Goal: Communication & Community: Answer question/provide support

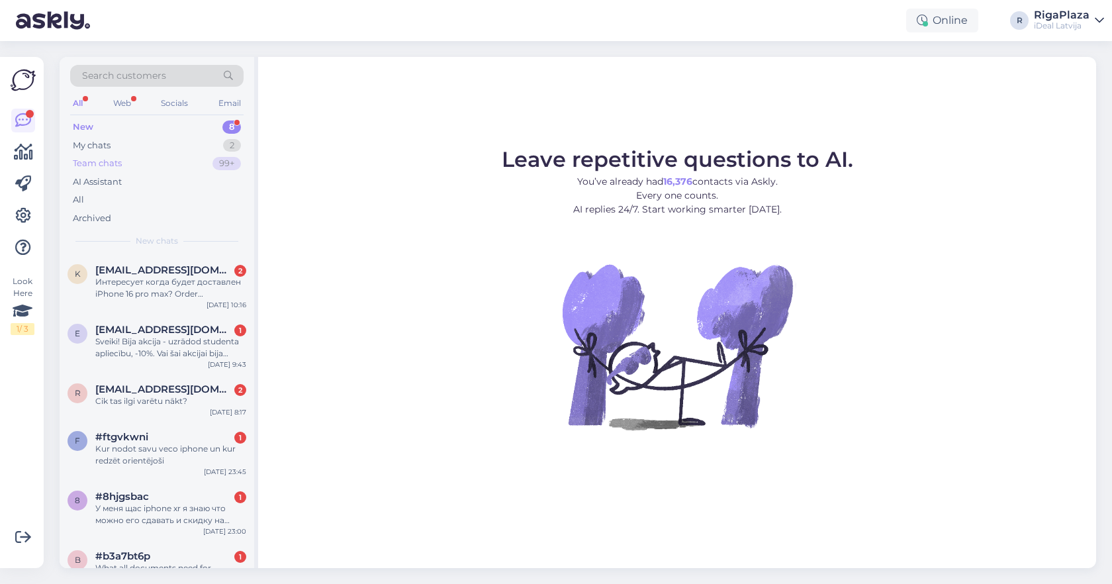
click at [169, 163] on div "Team chats 99+" at bounding box center [156, 163] width 173 height 19
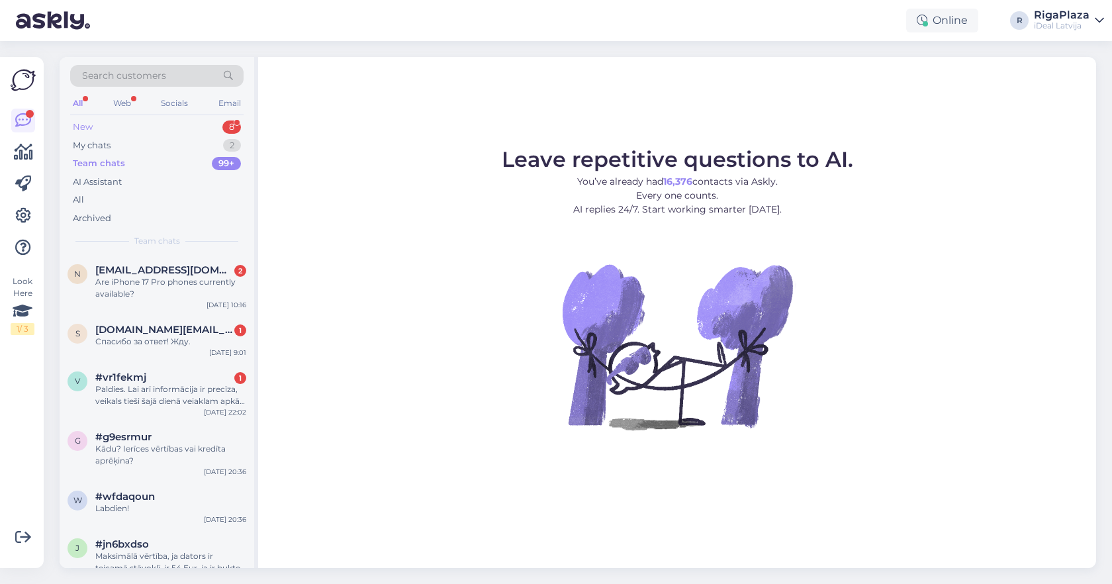
click at [194, 130] on div "New 8" at bounding box center [156, 127] width 173 height 19
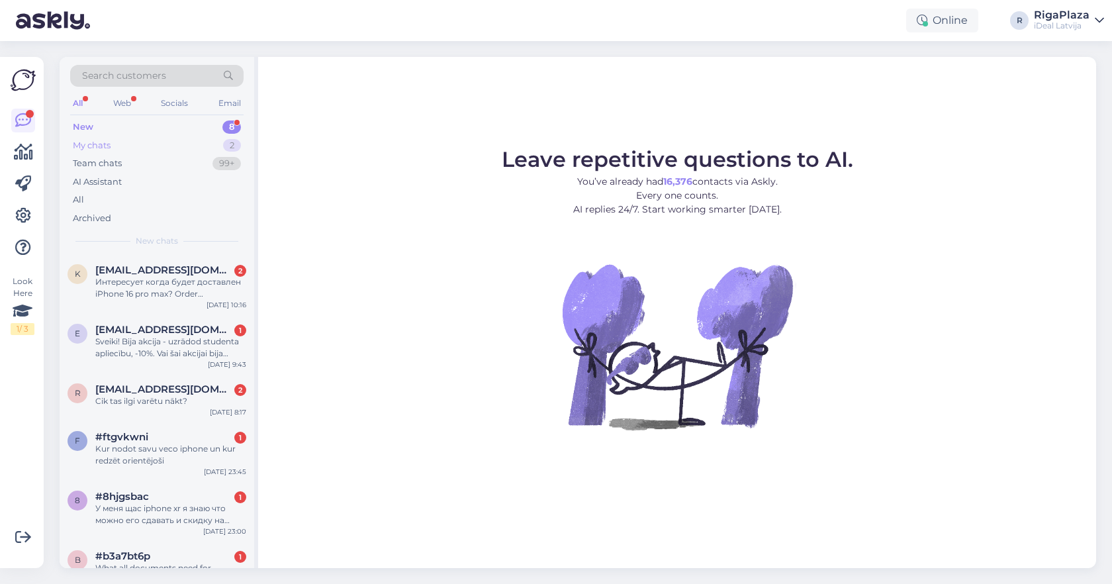
click at [185, 148] on div "My chats 2" at bounding box center [156, 145] width 173 height 19
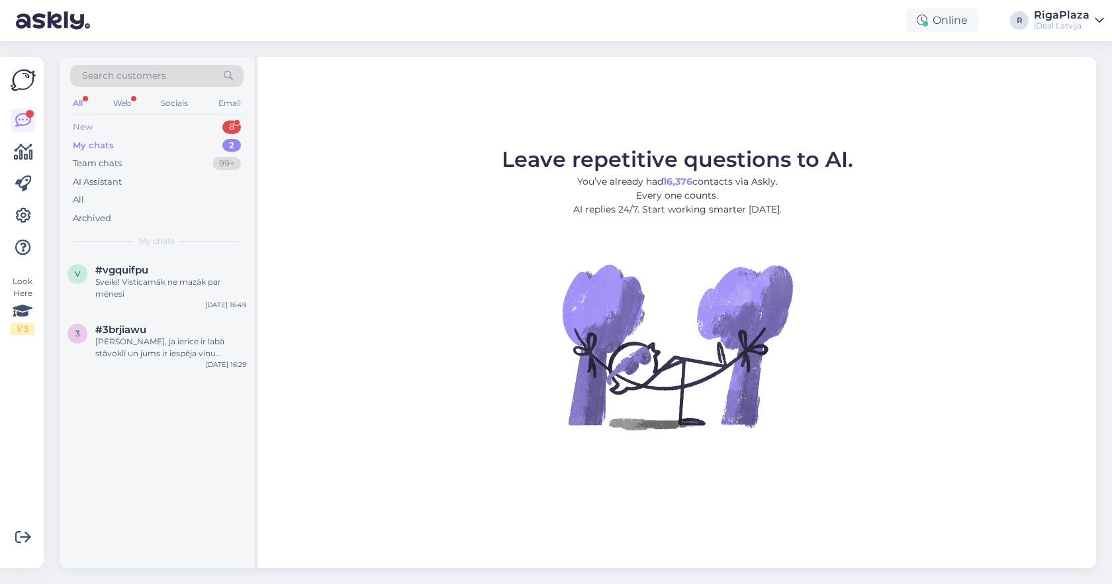
click at [199, 134] on div "New 8" at bounding box center [156, 127] width 173 height 19
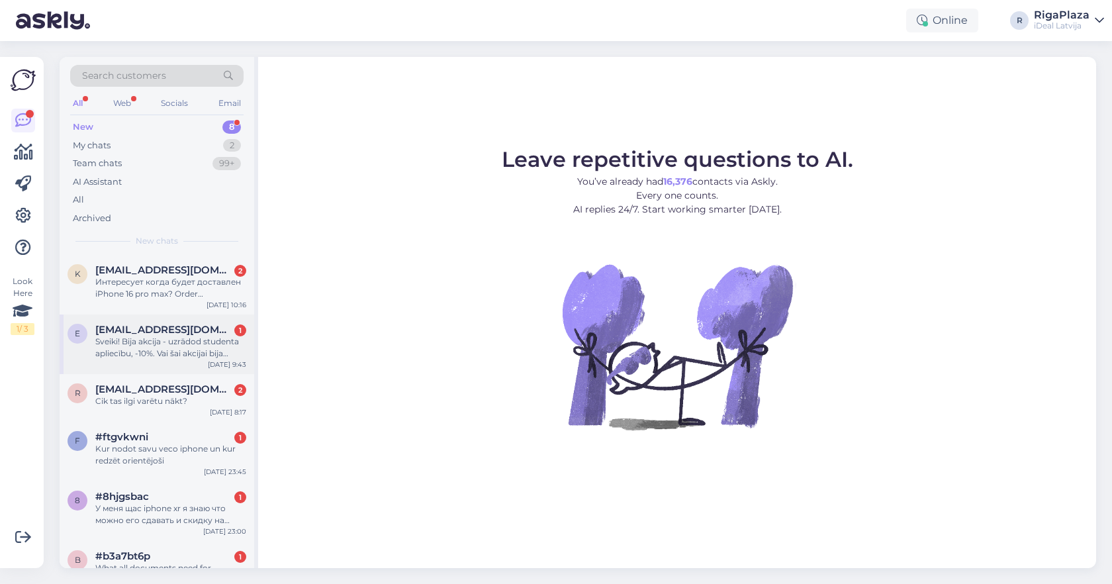
click at [159, 333] on span "[EMAIL_ADDRESS][DOMAIN_NAME]" at bounding box center [164, 330] width 138 height 12
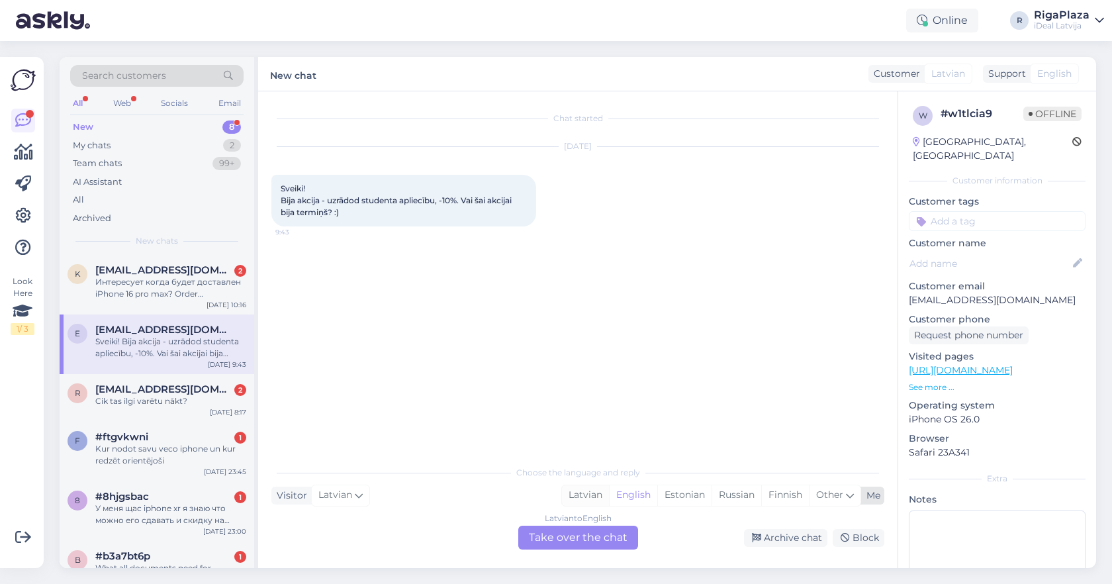
click at [577, 499] on div "Latvian" at bounding box center [585, 495] width 47 height 20
click at [562, 539] on div "Latvian to Latvian Take over the chat" at bounding box center [578, 537] width 120 height 24
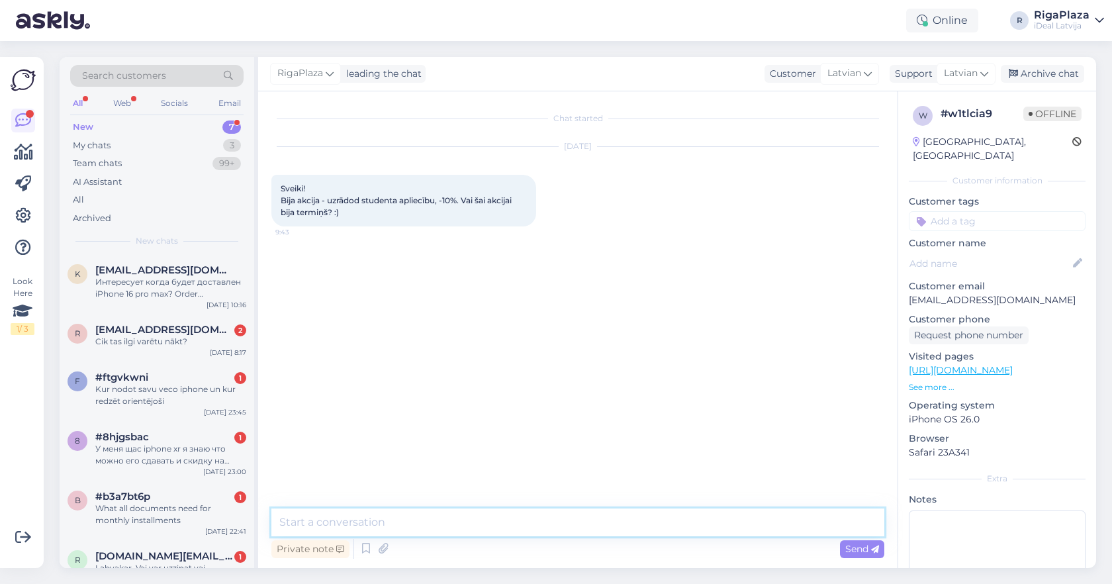
click at [562, 531] on textarea at bounding box center [577, 522] width 613 height 28
click at [455, 520] on textarea "Sveiki! -10% atlaide ir spēkā līdz 1 novembrim." at bounding box center [577, 522] width 613 height 28
type textarea "Sveiki! -10% atlaide ir spēkā līdz 1. novembrim."
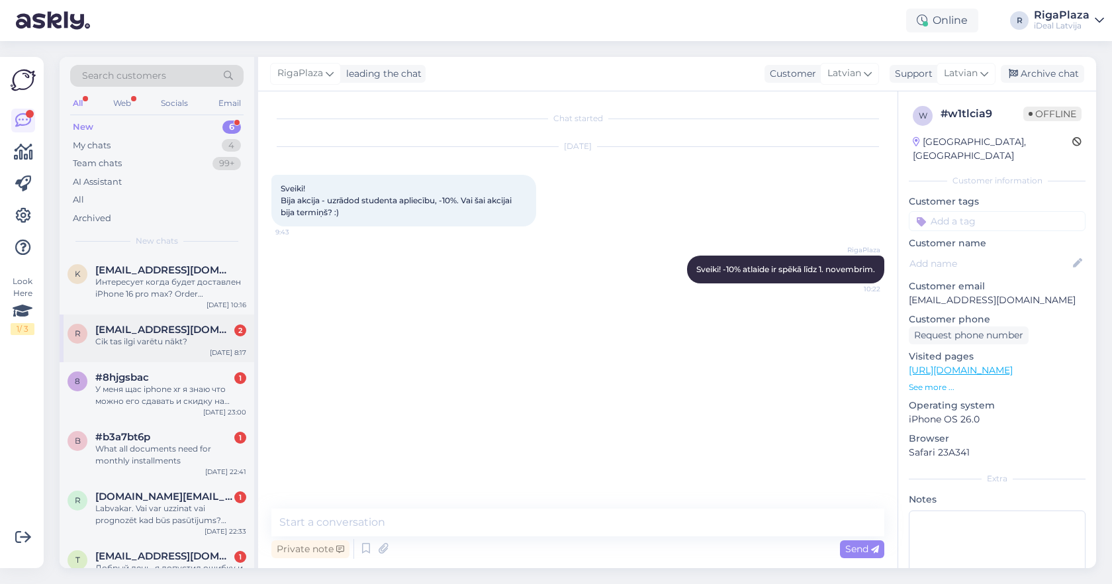
click at [218, 324] on div "[EMAIL_ADDRESS][DOMAIN_NAME] 2" at bounding box center [170, 330] width 151 height 12
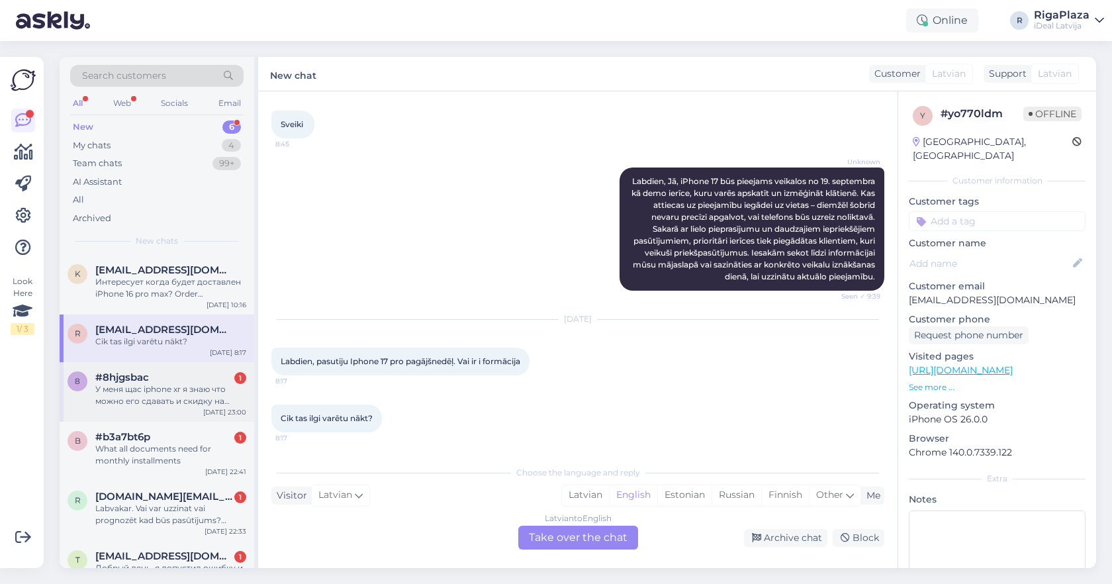
click at [208, 379] on div "#8hjgsbac 1" at bounding box center [170, 377] width 151 height 12
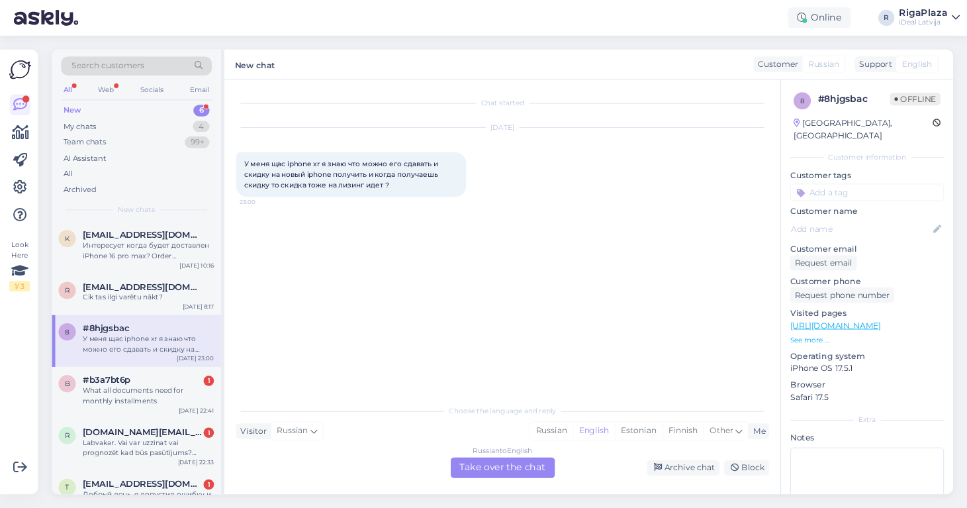
scroll to position [0, 0]
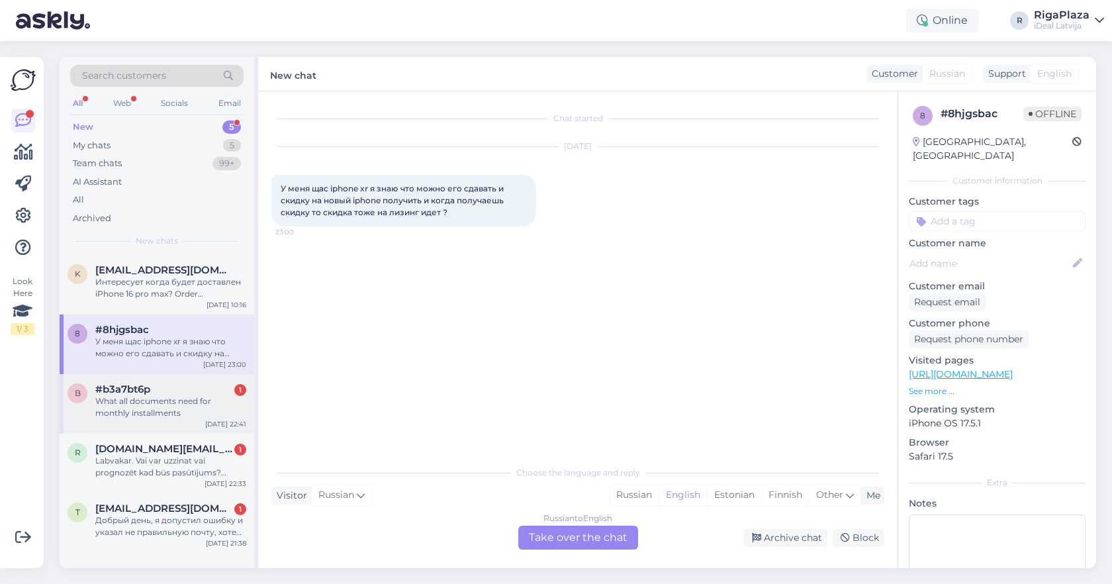
click at [168, 388] on div "#b3a7bt6p 1" at bounding box center [170, 389] width 151 height 12
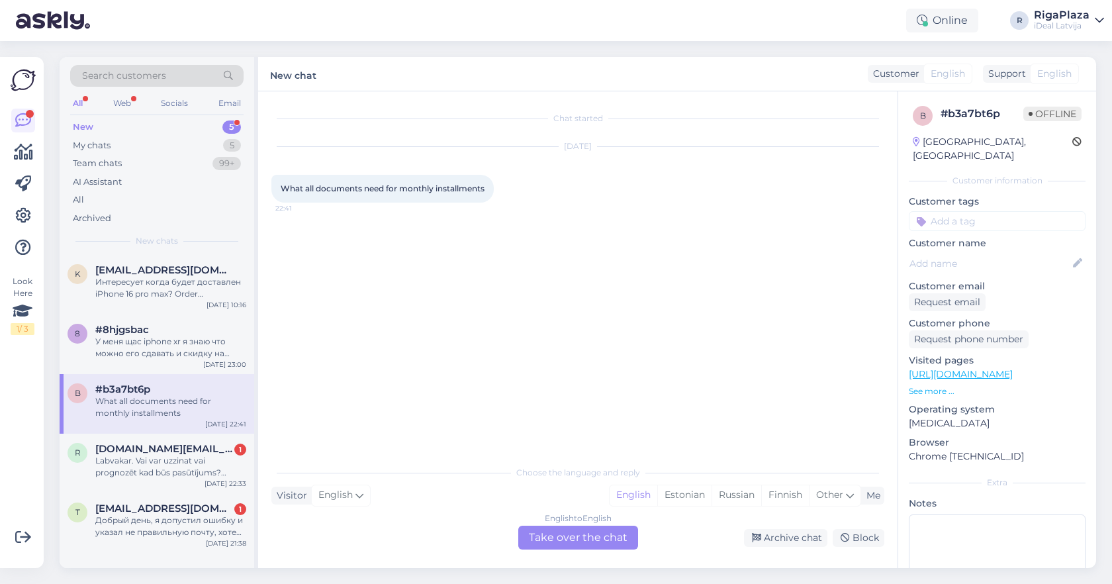
click at [583, 537] on div "English to English Take over the chat" at bounding box center [578, 537] width 120 height 24
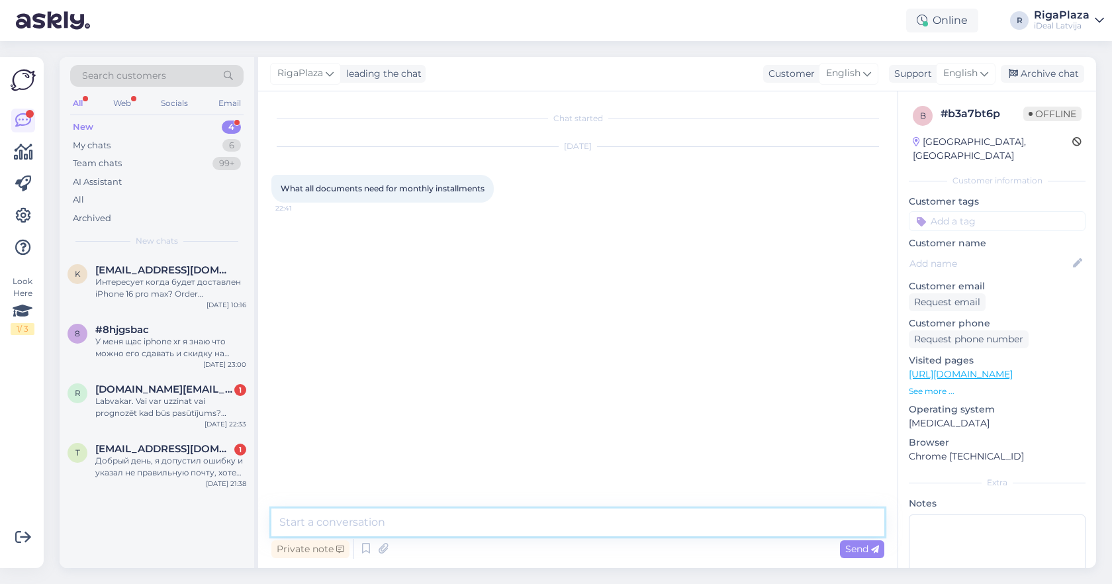
click at [593, 528] on textarea at bounding box center [577, 522] width 613 height 28
type textarea "Hello, residence permit and passport."
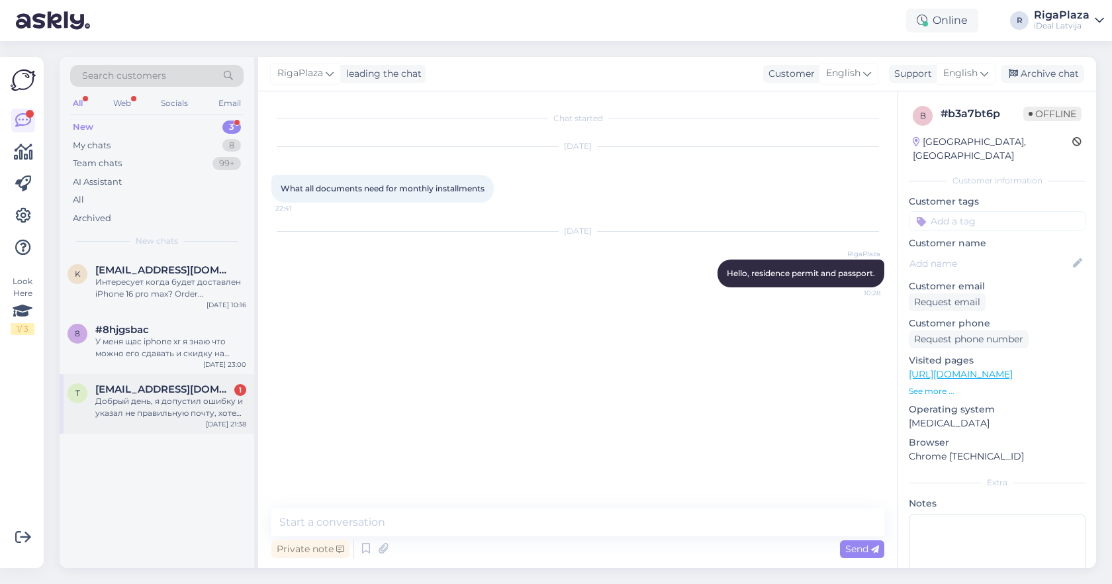
click at [191, 418] on div "t [EMAIL_ADDRESS][DOMAIN_NAME] 1 Добрый день, я допустил ошибку и указал не пра…" at bounding box center [157, 404] width 195 height 60
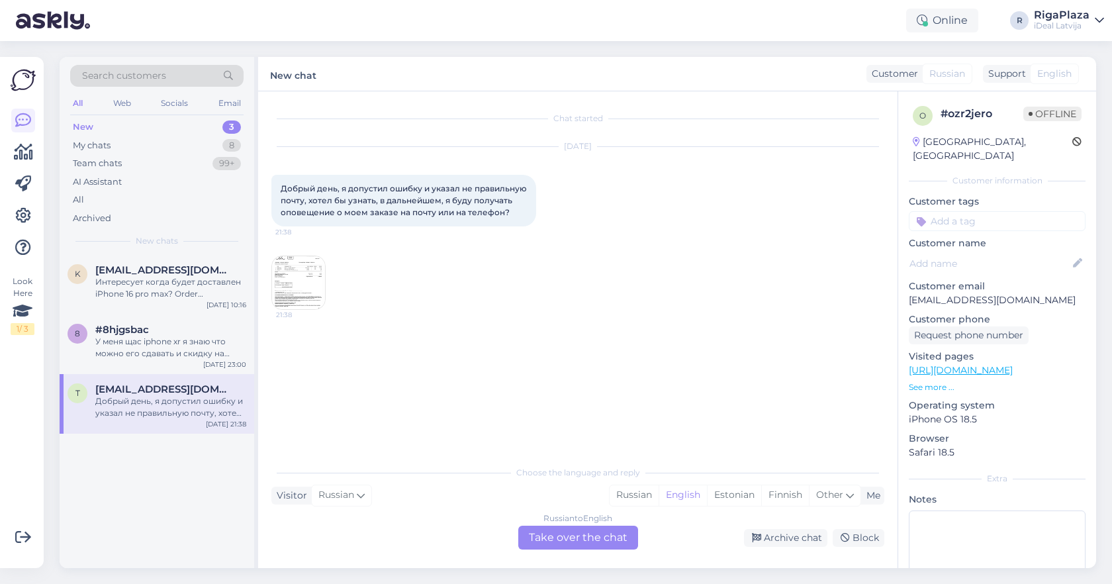
click at [312, 284] on img at bounding box center [298, 282] width 53 height 53
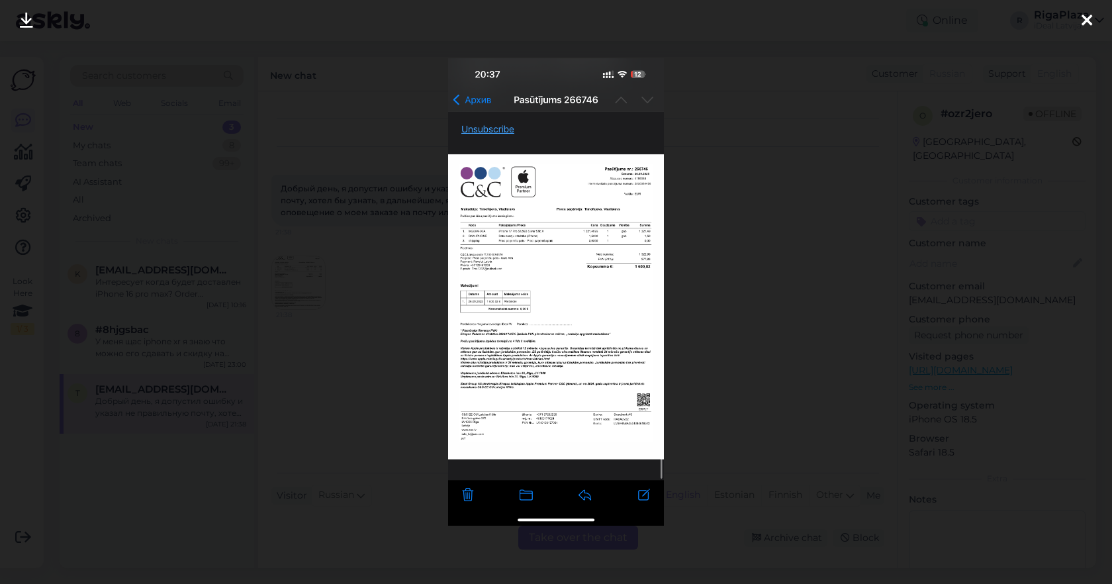
click at [748, 183] on div at bounding box center [556, 292] width 1112 height 584
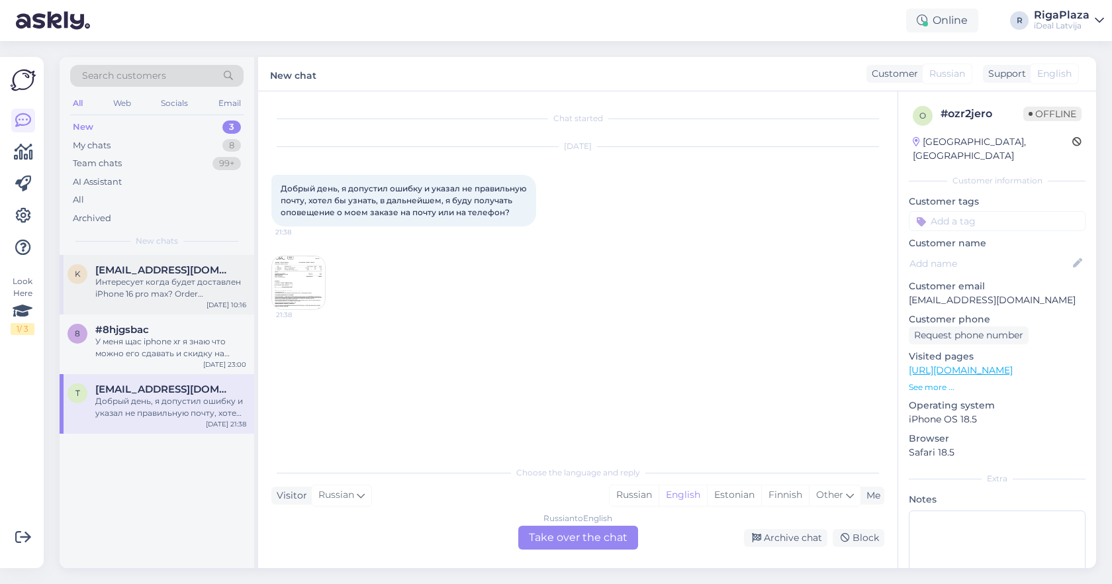
click at [168, 299] on div "k [EMAIL_ADDRESS][DOMAIN_NAME] Интересует когда будет доставлен iPhone 16 pro m…" at bounding box center [157, 285] width 195 height 60
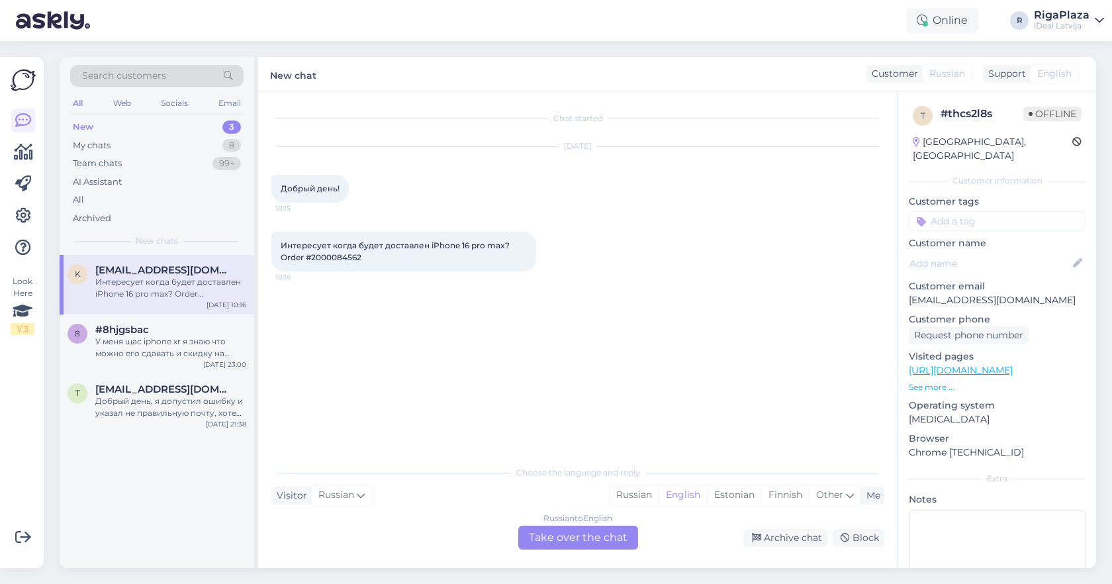
click at [339, 259] on span "Интересует когда будет доставлен iPhone 16 pro max? Order #2000084562" at bounding box center [396, 251] width 231 height 22
copy span "2000084562"
drag, startPoint x: 281, startPoint y: 247, endPoint x: 536, endPoint y: 263, distance: 255.3
click at [536, 263] on div "Интересует когда будет доставлен iPhone 16 pro max? Order #2000084562 10:16" at bounding box center [403, 252] width 265 height 40
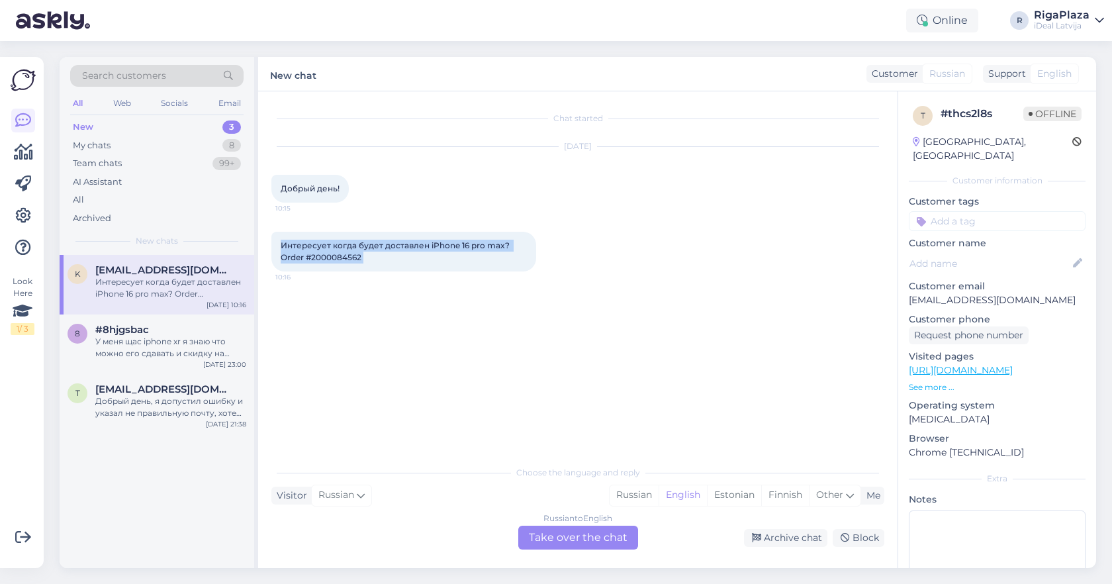
click at [536, 263] on div at bounding box center [542, 252] width 12 height 40
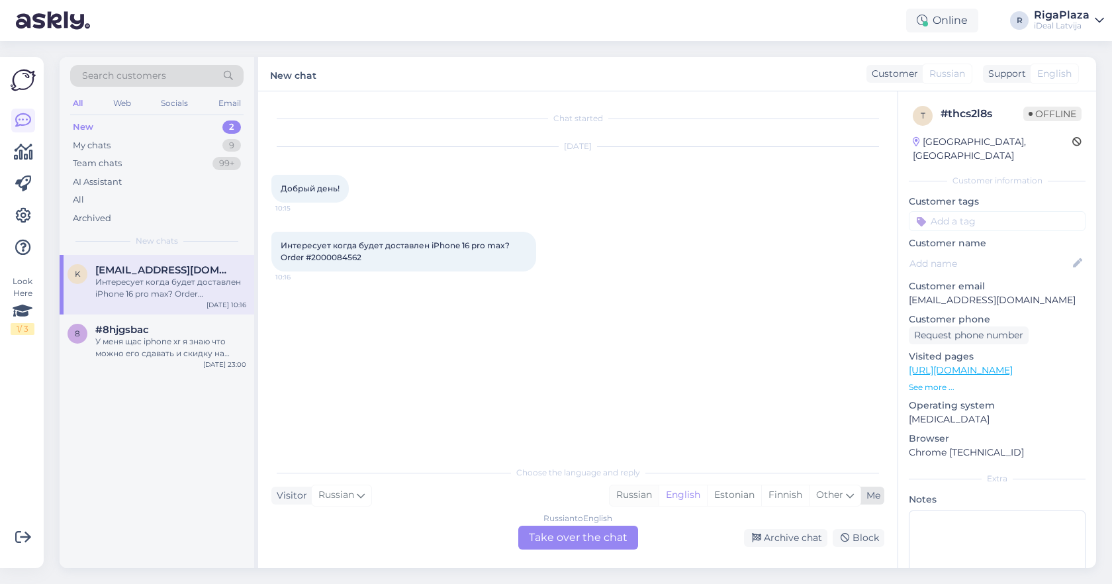
click at [641, 499] on div "Russian" at bounding box center [633, 495] width 49 height 20
click at [852, 495] on icon at bounding box center [850, 495] width 8 height 15
type input "latv"
click at [735, 455] on link "Latvian" at bounding box center [747, 461] width 146 height 21
click at [1047, 76] on span "English" at bounding box center [1054, 74] width 34 height 14
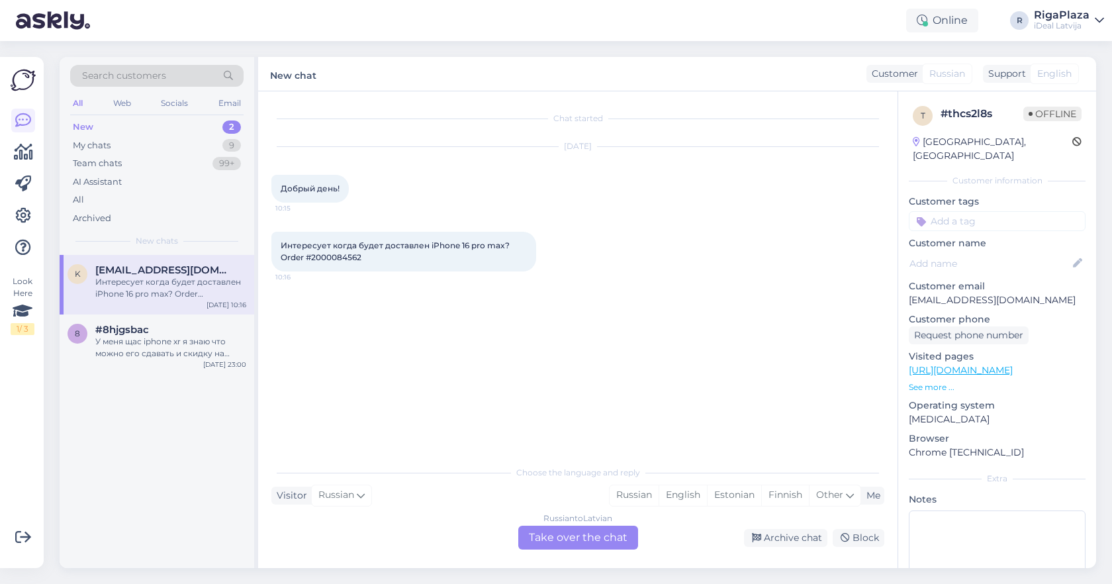
click at [1047, 73] on span "English" at bounding box center [1054, 74] width 34 height 14
click at [197, 332] on div "#8hjgsbac" at bounding box center [170, 330] width 151 height 12
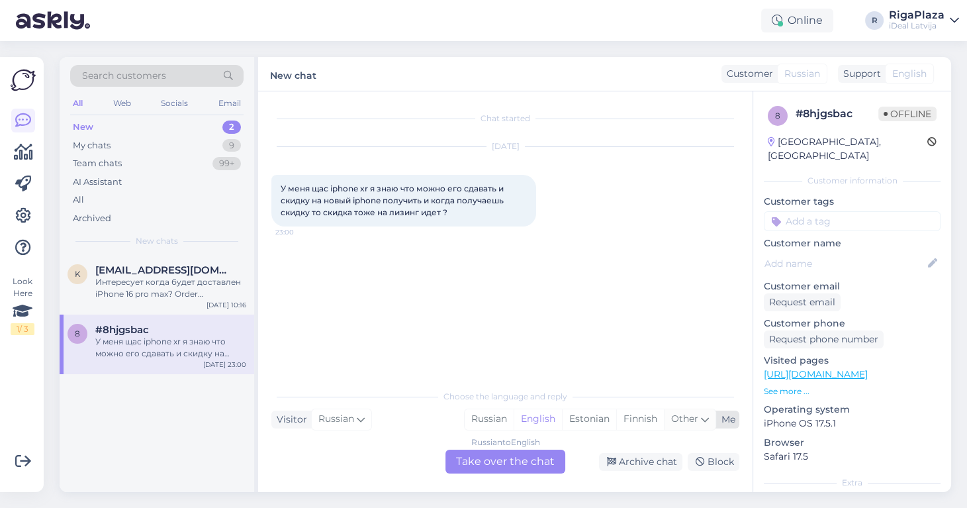
click at [689, 416] on span "Other" at bounding box center [684, 418] width 27 height 12
type input "lat"
click at [590, 385] on link "Latvian" at bounding box center [602, 385] width 146 height 21
click at [522, 457] on div "Russian to Latvian Take over the chat" at bounding box center [505, 461] width 120 height 24
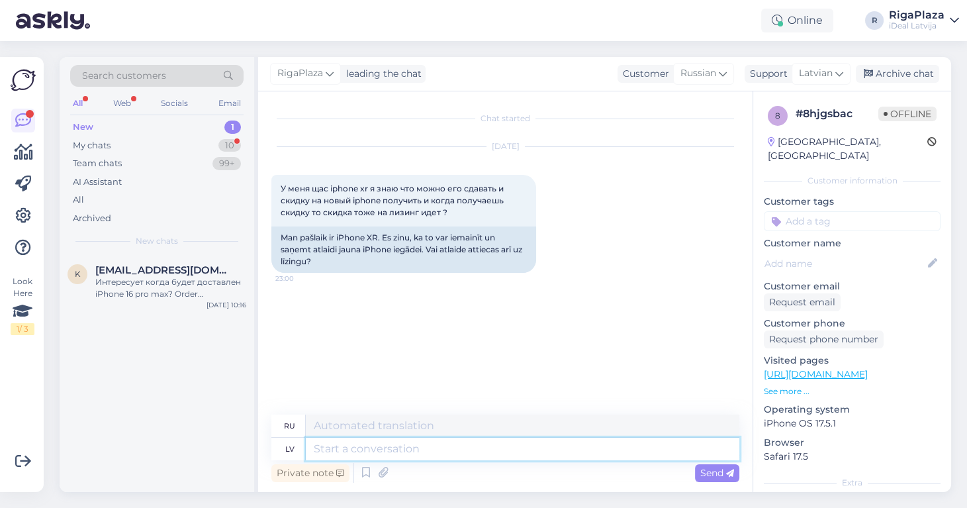
click at [465, 443] on textarea at bounding box center [522, 448] width 433 height 22
type textarea "Sveiki!"
type textarea "Привет!"
type textarea "Sveiki,"
type textarea "Привет,"
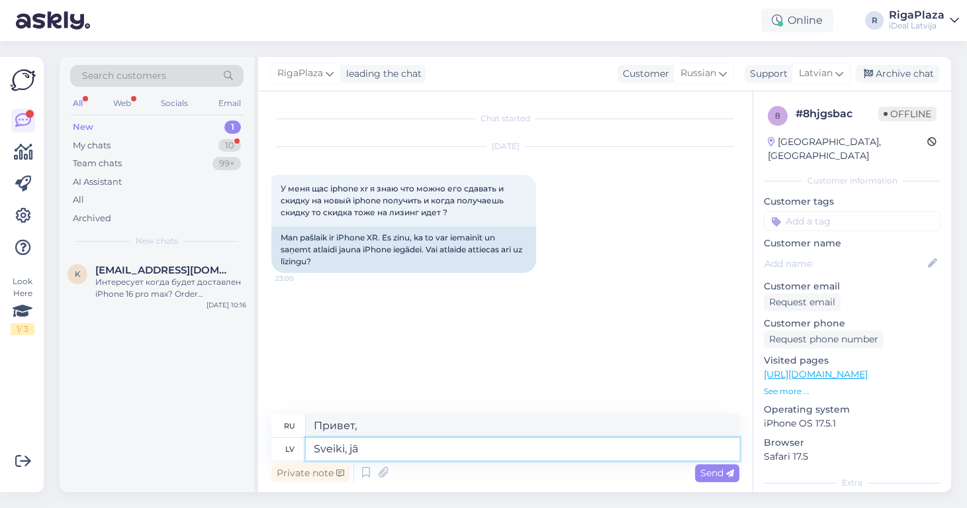
type textarea "Sveiki, jā"
type textarea "Привет, да."
type textarea "Sveiki, jā atlaide"
type textarea "Здравствуйте, да скидка"
type textarea "Sveiki, jā"
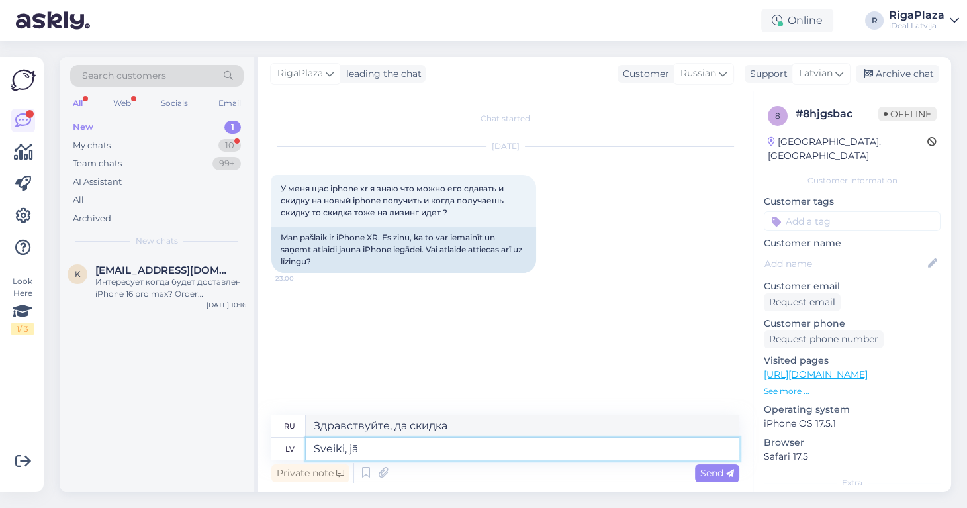
type textarea "Привет, да."
type textarea "Sveiki, jā trade i"
type textarea "Здравствуйте, да, торговля"
type textarea "Sveiki, jā trade in"
type textarea "Здравствуйте, да, обменяю"
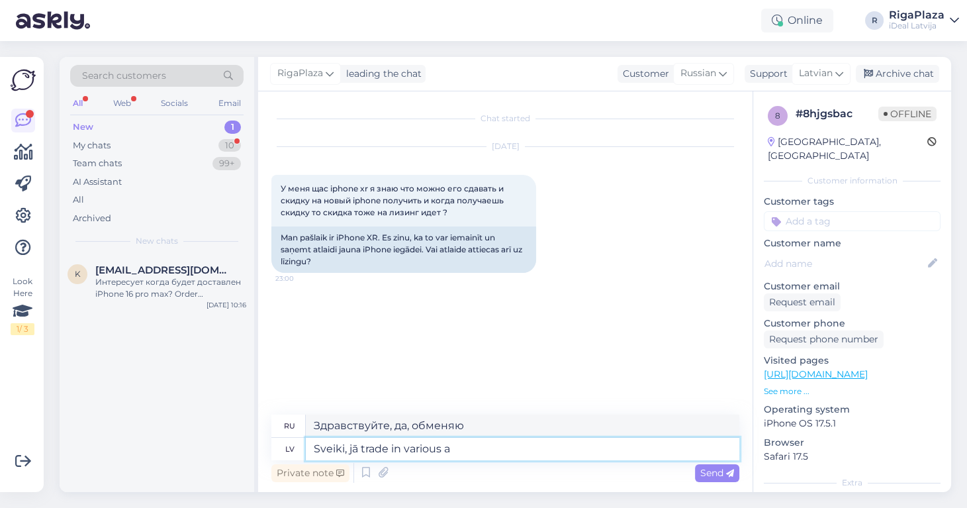
type textarea "Sveiki, jā trade in various ap"
type textarea "Здравствуйте, да, торгуем разными"
type textarea "Sveiki, jā trade in var ap"
type textarea "Здравствуйте, да, вы можете обменять."
type textarea "Sveiki, jā trade in var apvienot ar"
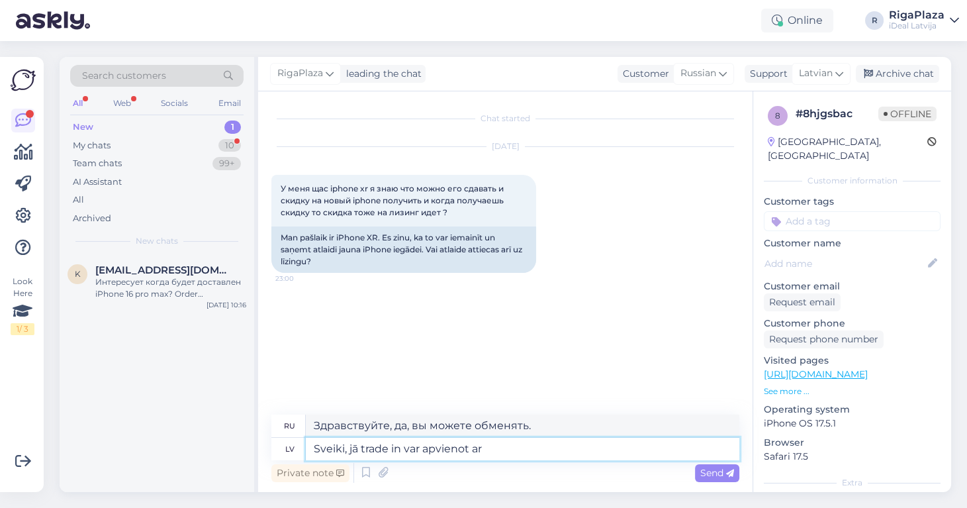
type textarea "Здравствуйте, да, обмен возможен."
type textarea "Sveiki, jā trade in var apvienot arī ar"
type textarea "Здравствуйте, да, обмен можно также объединить с"
type textarea "Sveiki, jā trade in var apvienot arī ar līzingu"
type textarea "Здравствуйте, да, обмен можно совместить с лизингом."
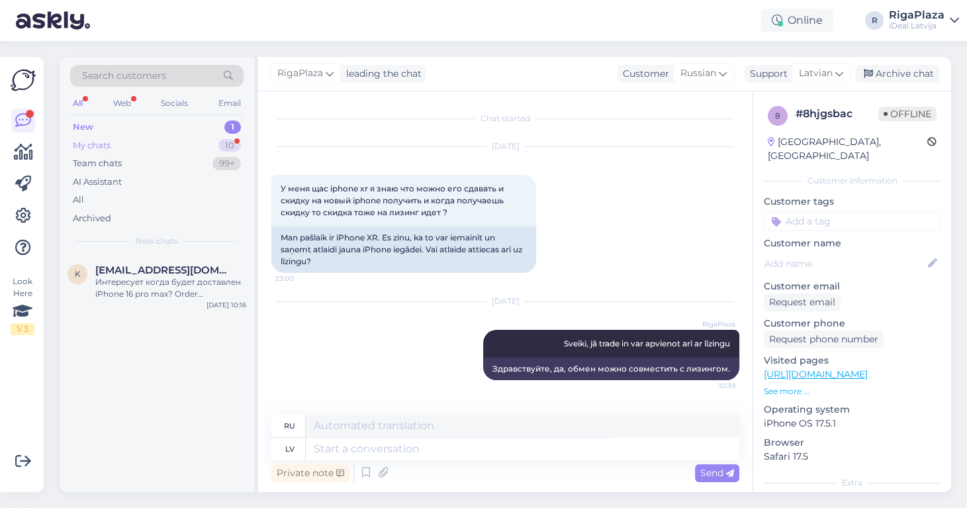
click at [216, 142] on div "My chats 10" at bounding box center [156, 145] width 173 height 19
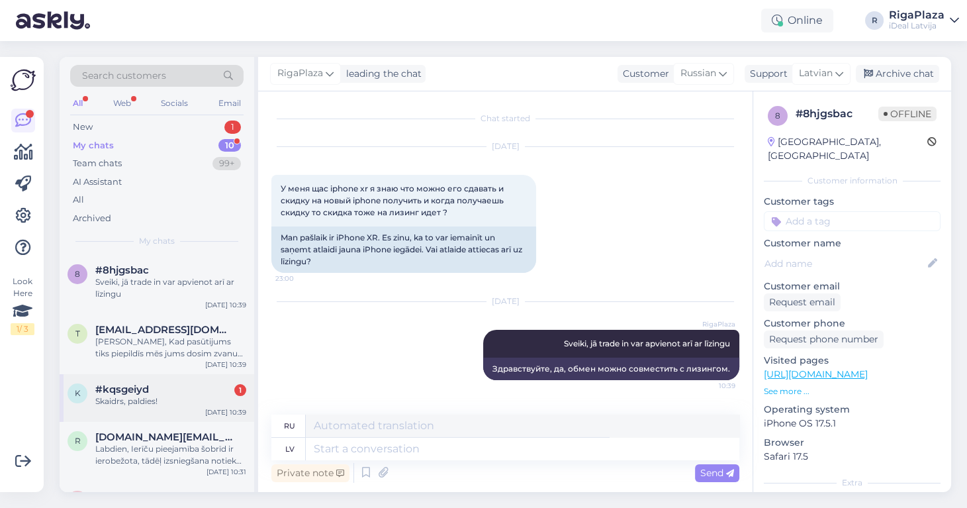
click at [193, 384] on div "#kqsgeiyd 1" at bounding box center [170, 389] width 151 height 12
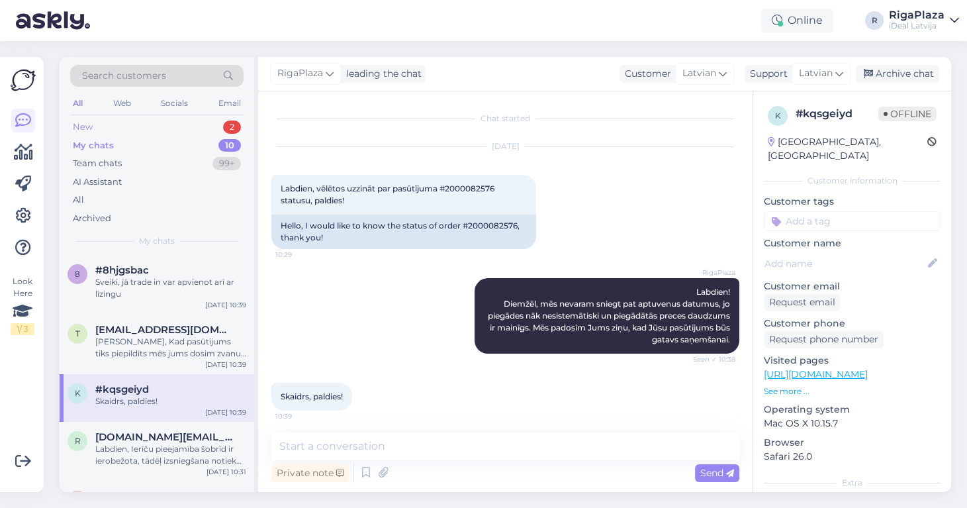
click at [185, 132] on div "New 2" at bounding box center [156, 127] width 173 height 19
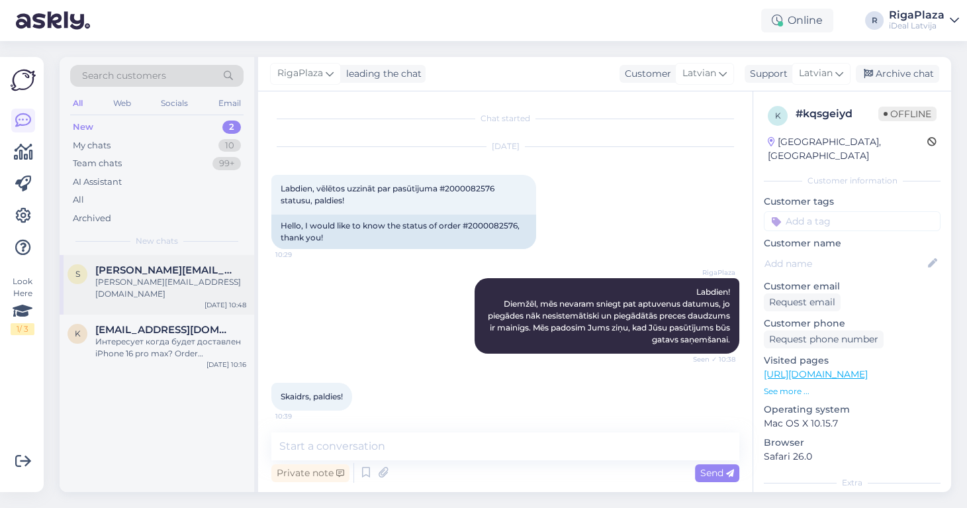
click at [181, 271] on span "[PERSON_NAME][EMAIL_ADDRESS][DOMAIN_NAME]" at bounding box center [164, 270] width 138 height 12
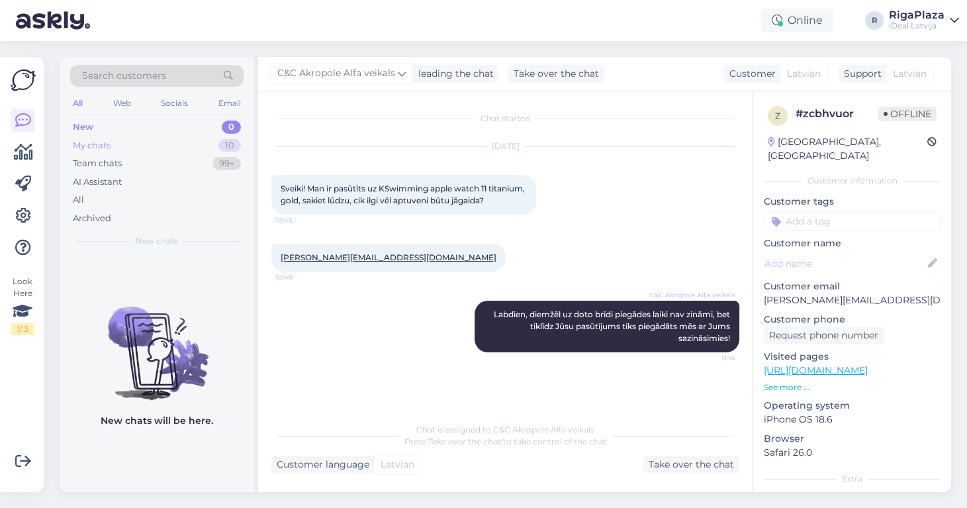
click at [181, 139] on div "My chats 10" at bounding box center [156, 145] width 173 height 19
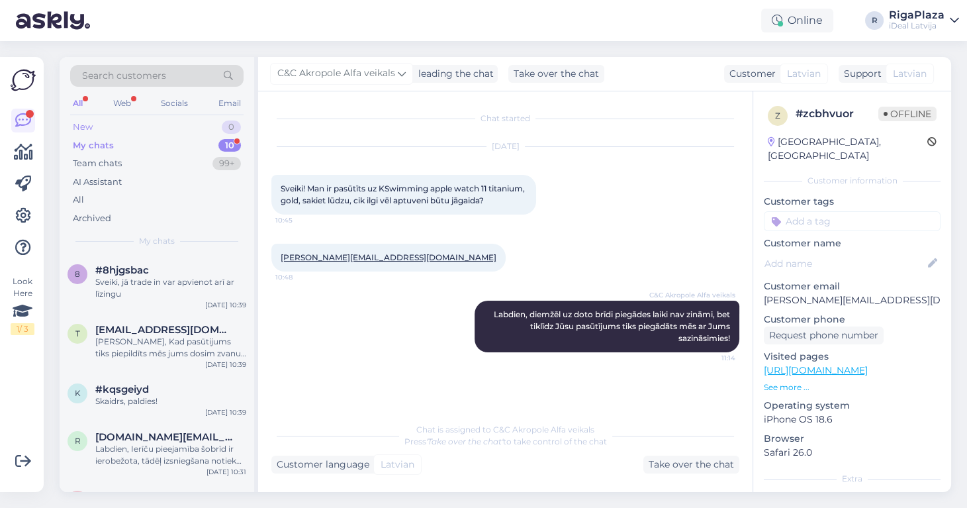
click at [198, 122] on div "New 0" at bounding box center [156, 127] width 173 height 19
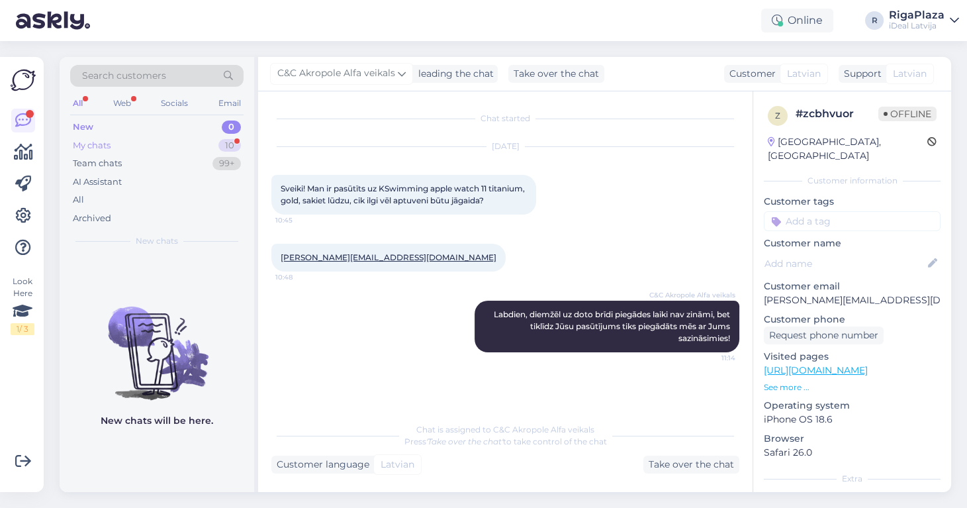
click at [191, 148] on div "My chats 10" at bounding box center [156, 145] width 173 height 19
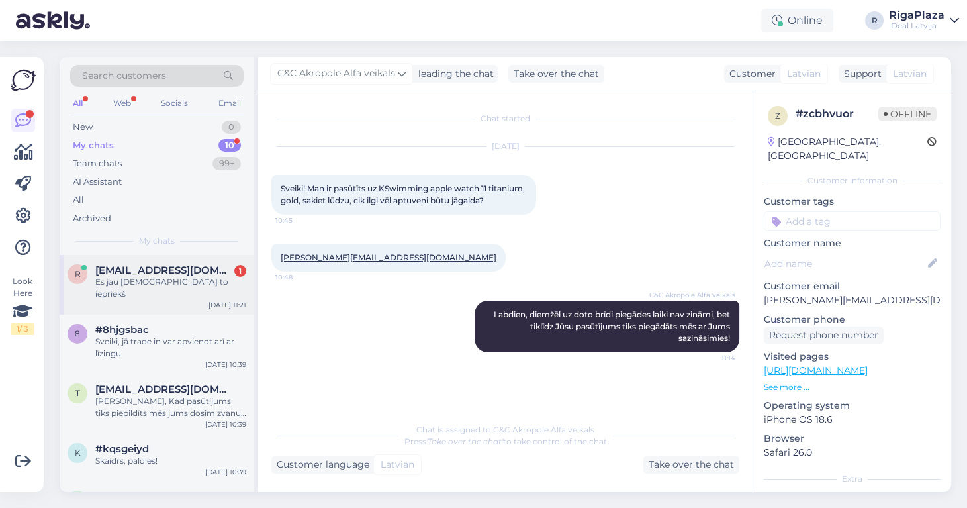
click at [173, 259] on div "r [EMAIL_ADDRESS][DOMAIN_NAME] 1 Es jau pasūtīju to iepriekš [DATE] 11:21" at bounding box center [157, 285] width 195 height 60
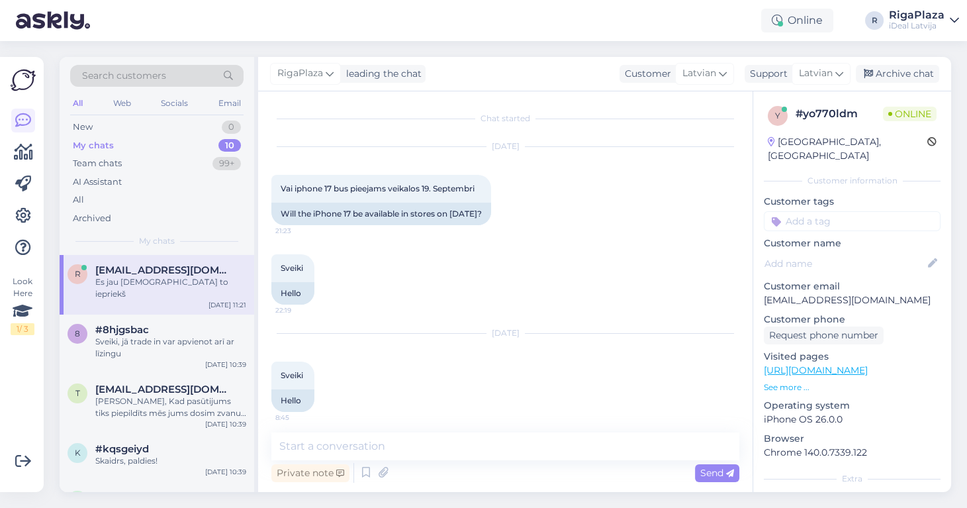
scroll to position [494, 0]
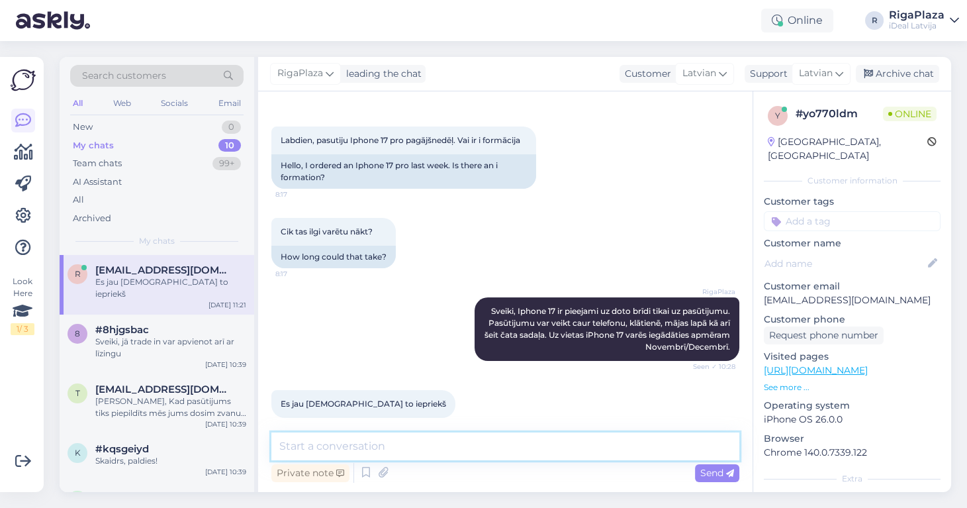
click at [405, 433] on textarea at bounding box center [505, 446] width 468 height 28
click at [401, 438] on textarea at bounding box center [505, 446] width 468 height 28
type textarea "V"
type textarea "Daudzi ir iepriekš [DEMOGRAPHIC_DATA] un gaida rindā."
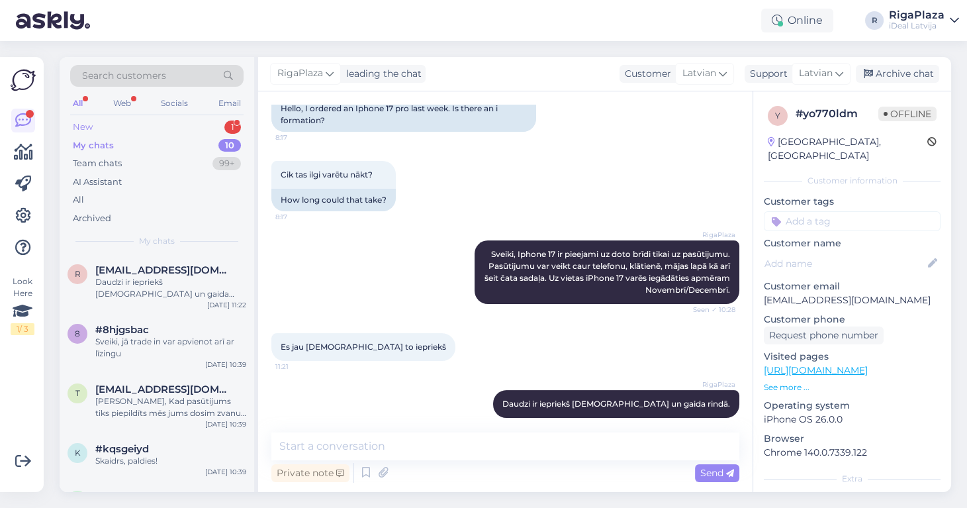
click at [140, 118] on div "New 1" at bounding box center [156, 127] width 173 height 19
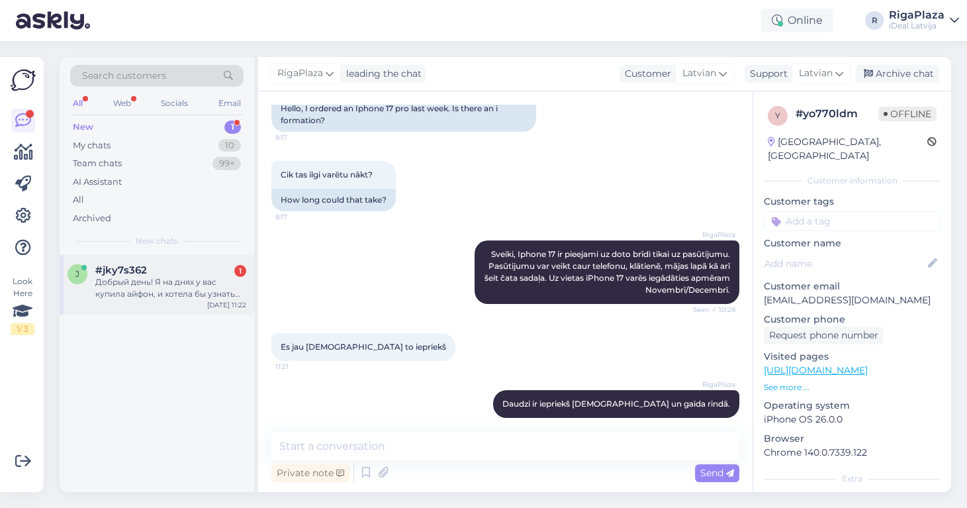
click at [150, 304] on div "j #jky7s362 1 Добрый день! Я на днях у вас купила айфон, и хотела бы узнать ста…" at bounding box center [157, 285] width 195 height 60
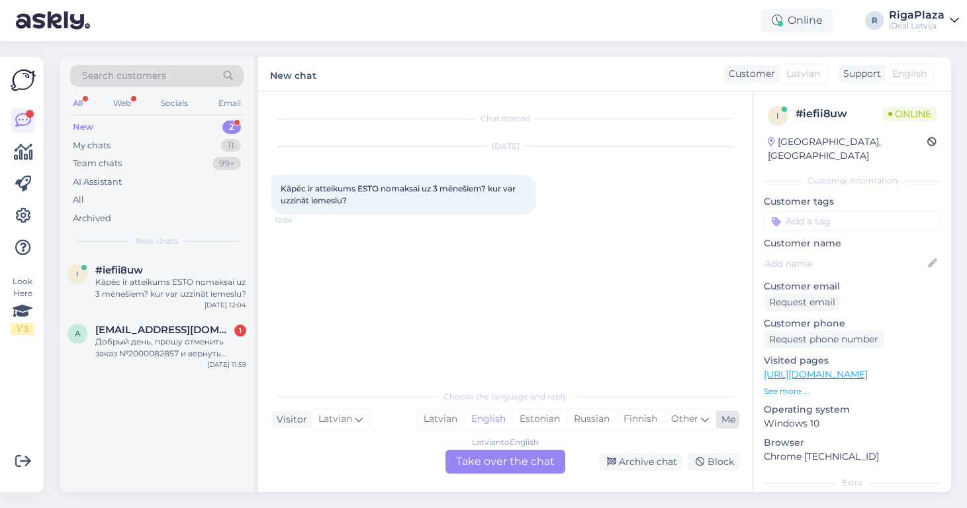
click at [450, 420] on div "Latvian" at bounding box center [440, 419] width 47 height 20
click at [479, 465] on div "Latvian to Latvian Take over the chat" at bounding box center [505, 461] width 120 height 24
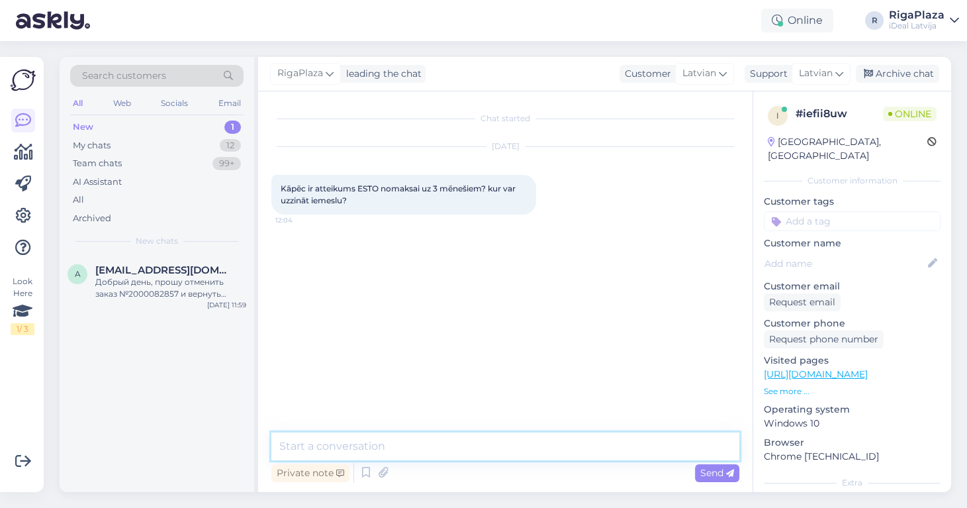
click at [464, 441] on textarea at bounding box center [505, 446] width 468 height 28
type textarea "s"
type textarea "Sveiki, tad būs jasazinās ar ESTO lai uzzinātu iemeslu."
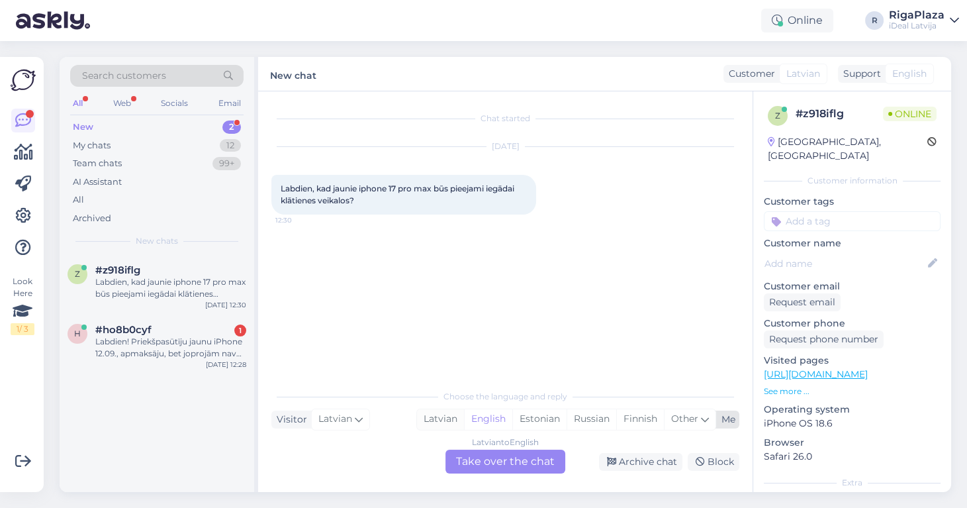
click at [435, 412] on div "Latvian" at bounding box center [440, 419] width 47 height 20
click at [463, 452] on div "Latvian to Latvian Take over the chat" at bounding box center [505, 461] width 120 height 24
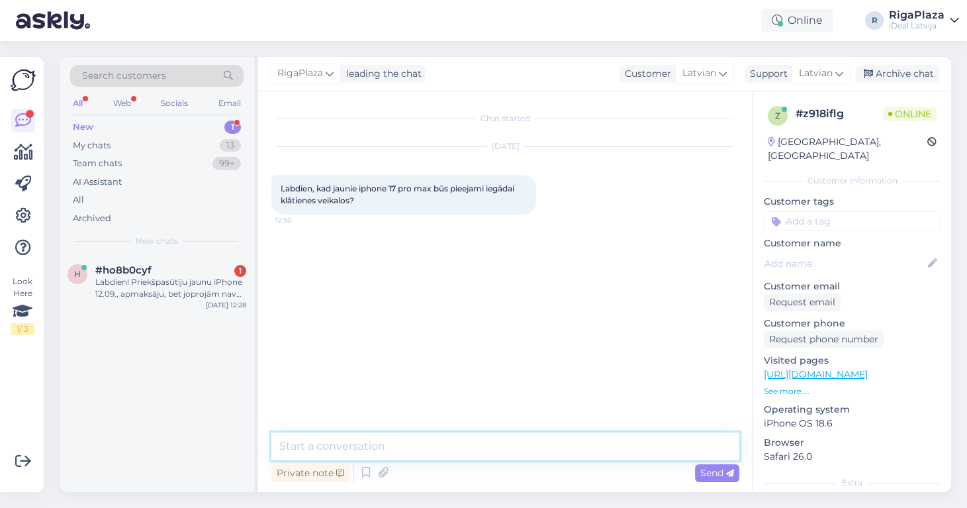
click at [466, 445] on textarea at bounding box center [505, 446] width 468 height 28
type textarea "Sveiki, atpuveni decembrī, janvārī."
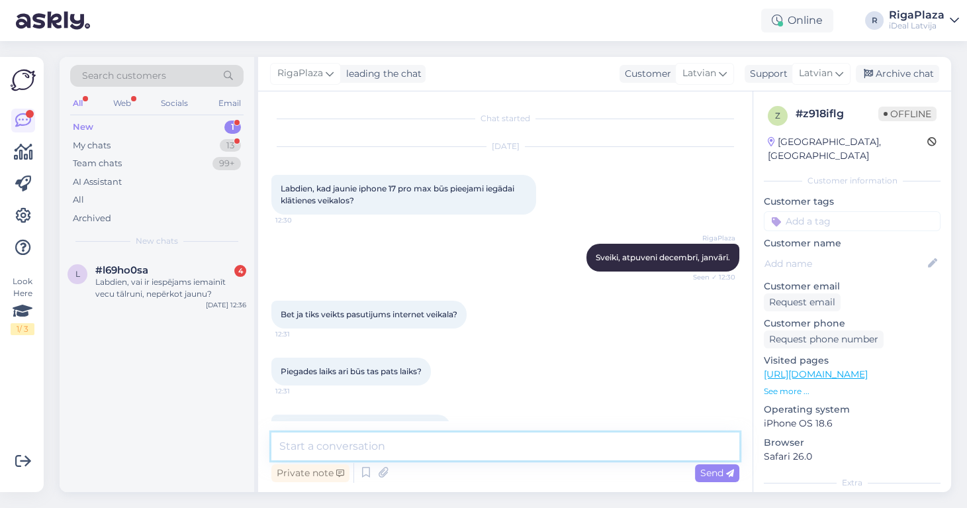
scroll to position [33, 0]
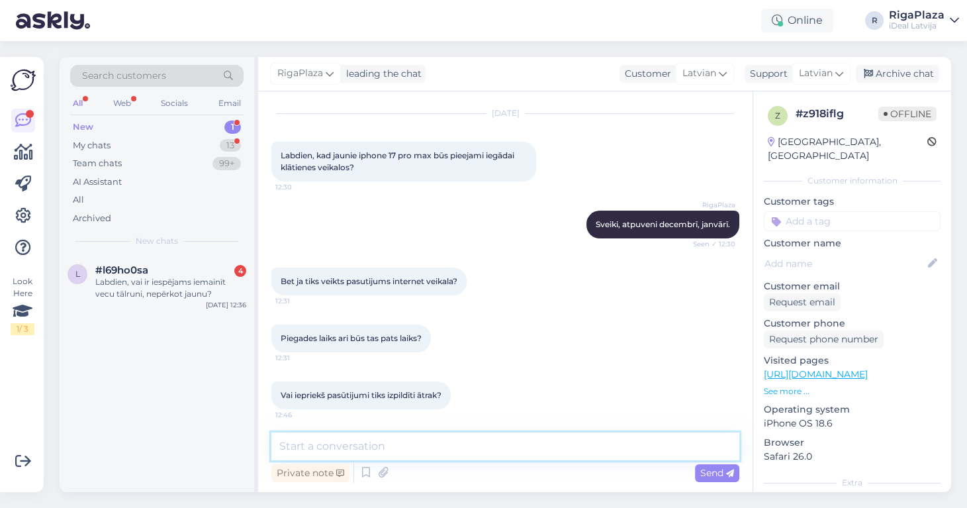
click at [390, 444] on textarea at bounding box center [505, 446] width 468 height 28
type textarea "j"
type textarea "Rindas kartība pasūtījumi tiek izsniegti."
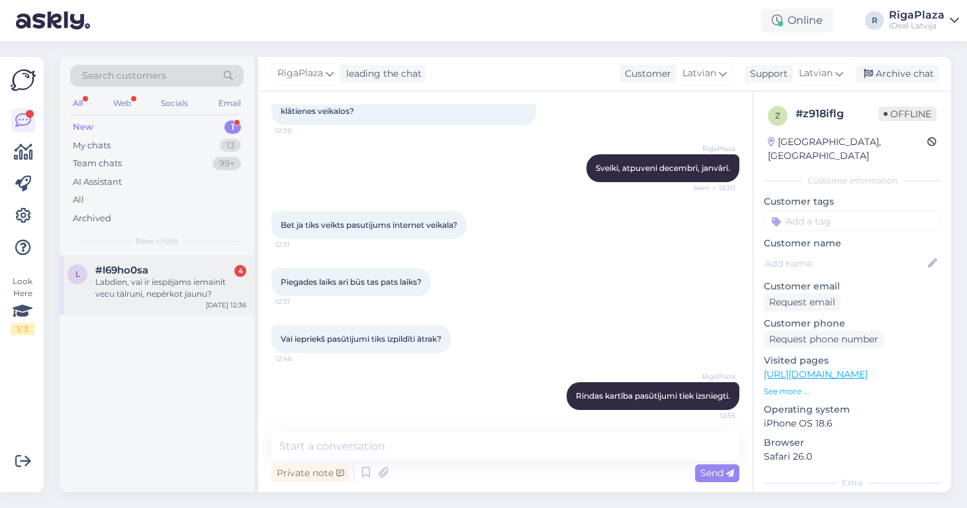
click at [118, 295] on div "Labdien, vai ir iespējams iemainīt vecu tālruni, nepērkot jaunu?" at bounding box center [170, 288] width 151 height 24
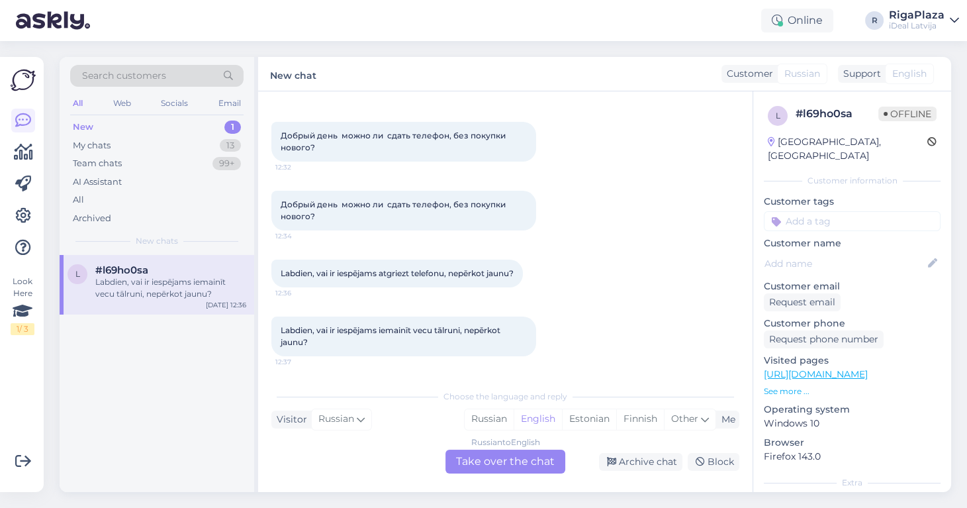
scroll to position [48, 0]
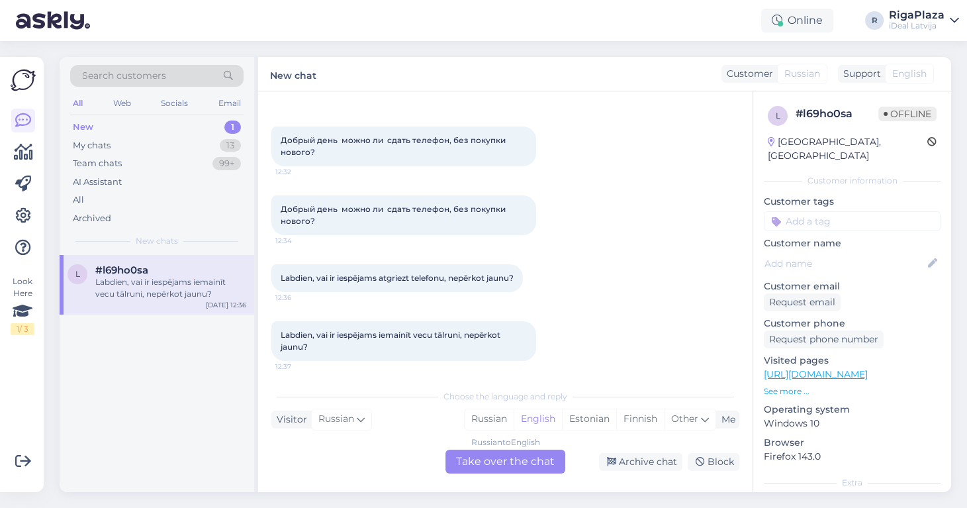
click at [820, 73] on div "Russian" at bounding box center [802, 74] width 50 height 21
click at [348, 416] on span "Russian" at bounding box center [336, 419] width 36 height 15
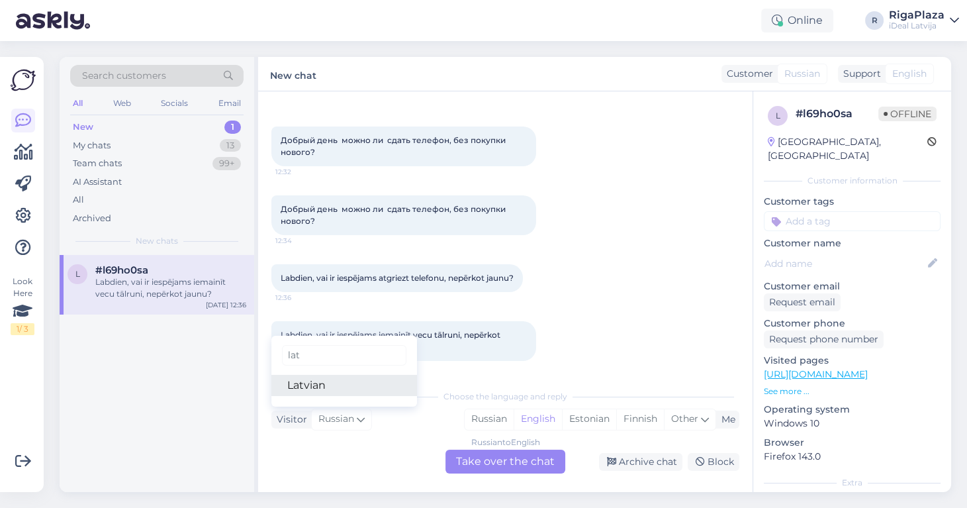
type input "lat"
click at [343, 387] on link "Latvian" at bounding box center [344, 385] width 146 height 21
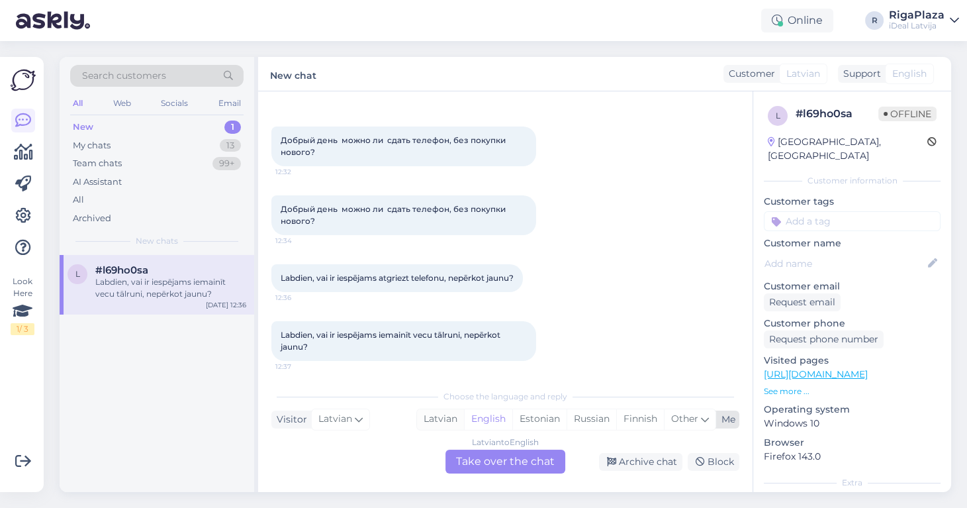
click at [453, 418] on div "Latvian" at bounding box center [440, 419] width 47 height 20
click at [461, 453] on div "Latvian to Latvian Take over the chat" at bounding box center [505, 461] width 120 height 24
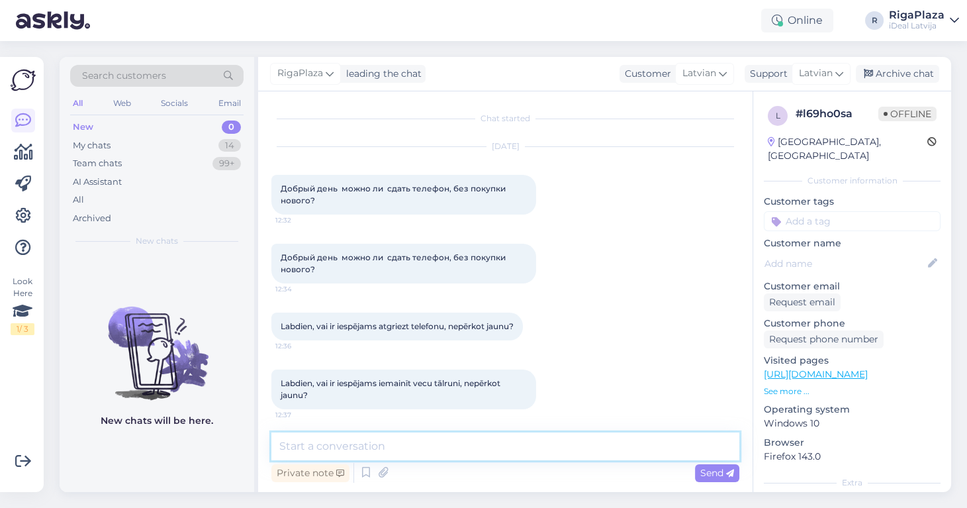
click at [451, 441] on textarea at bounding box center [505, 446] width 468 height 28
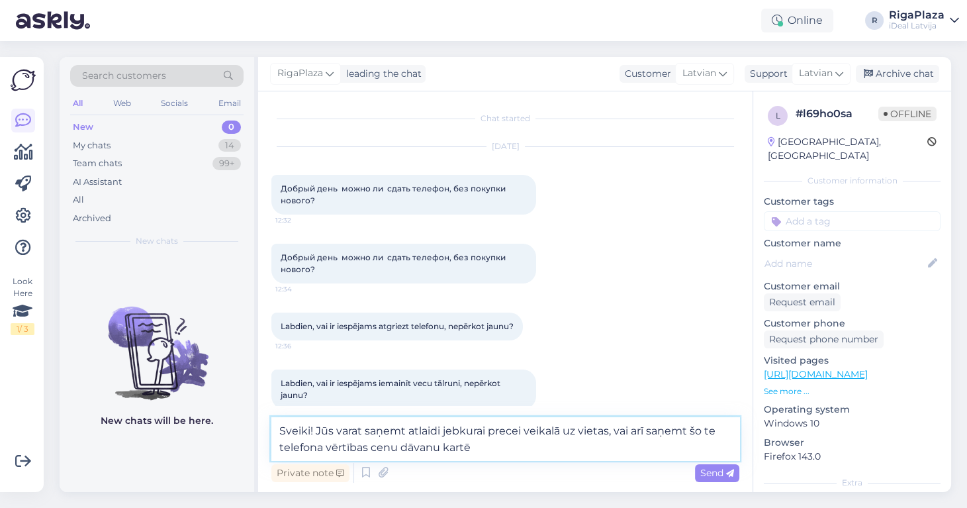
type textarea "Sveiki! Jūs varat saņemt atlaidi jebkurai precei veikalā uz vietas, vai arī saņ…"
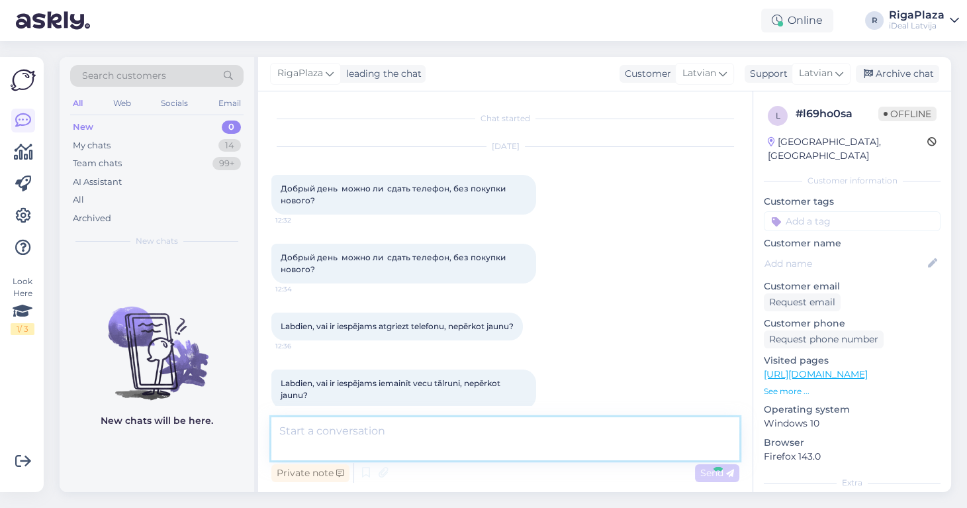
scroll to position [79, 0]
